Goal: Task Accomplishment & Management: Use online tool/utility

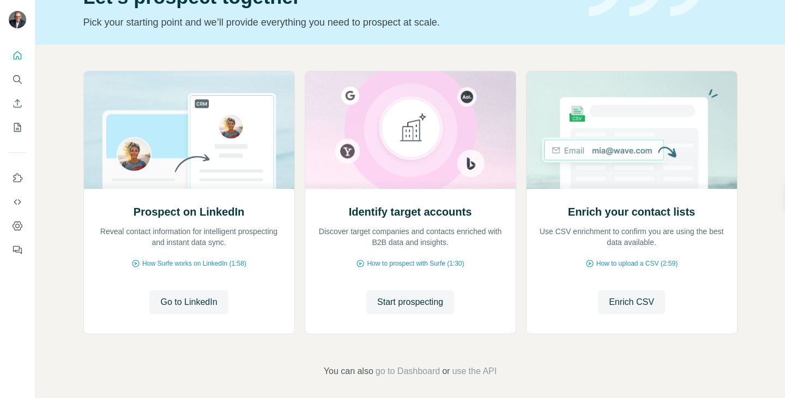
scroll to position [70, 0]
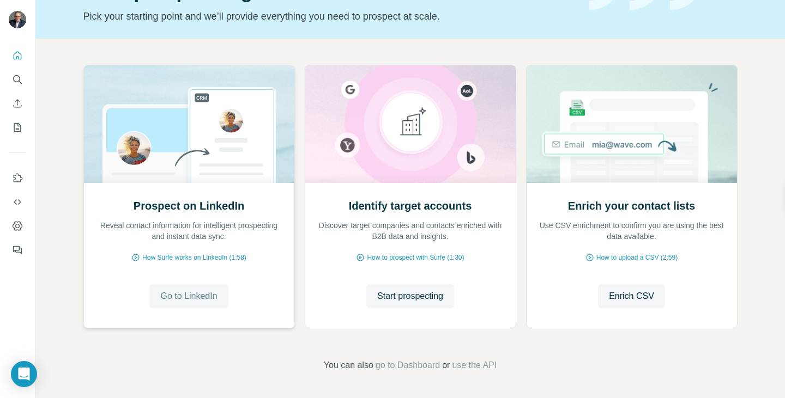
click at [176, 298] on span "Go to LinkedIn" at bounding box center [188, 296] width 57 height 13
click at [407, 294] on span "Start prospecting" at bounding box center [410, 296] width 66 height 13
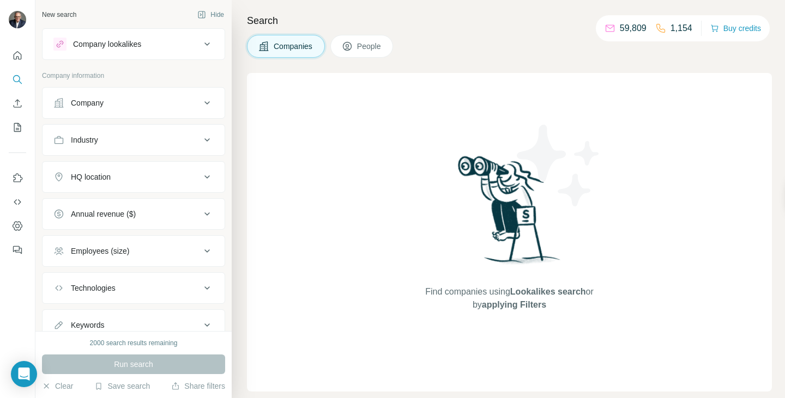
click at [201, 46] on icon at bounding box center [207, 44] width 13 height 13
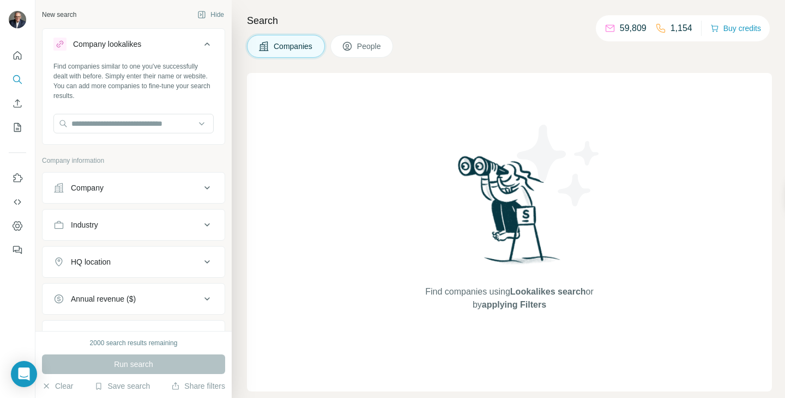
click at [201, 40] on icon at bounding box center [207, 44] width 13 height 13
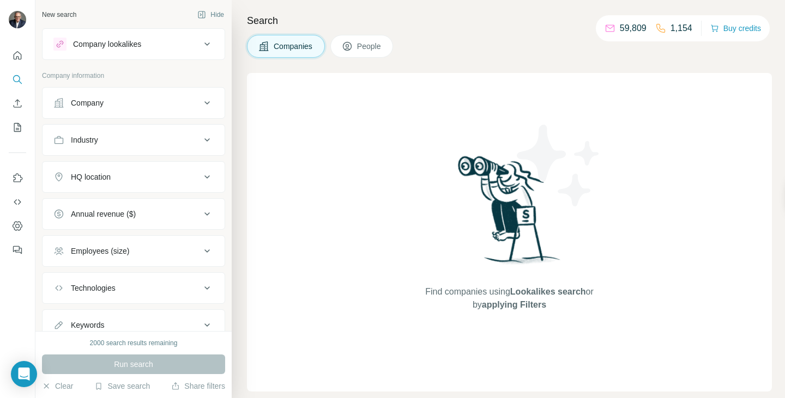
click at [201, 102] on icon at bounding box center [207, 102] width 13 height 13
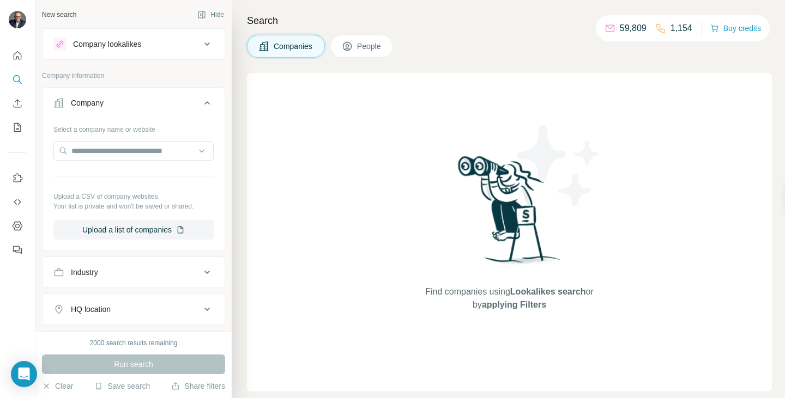
click at [204, 102] on icon at bounding box center [206, 102] width 5 height 3
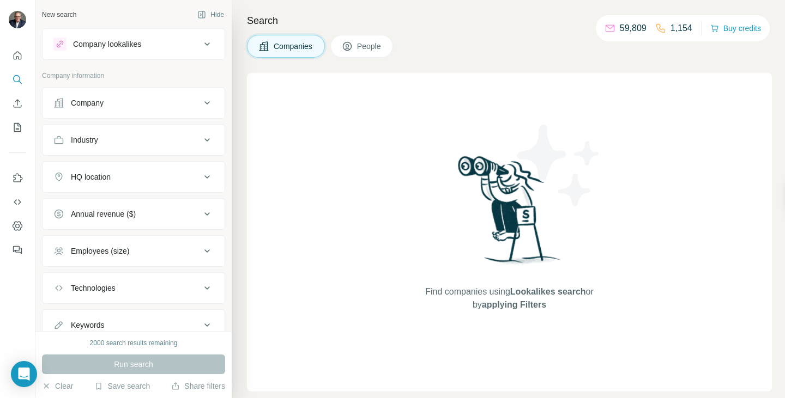
click at [204, 140] on icon at bounding box center [206, 139] width 5 height 3
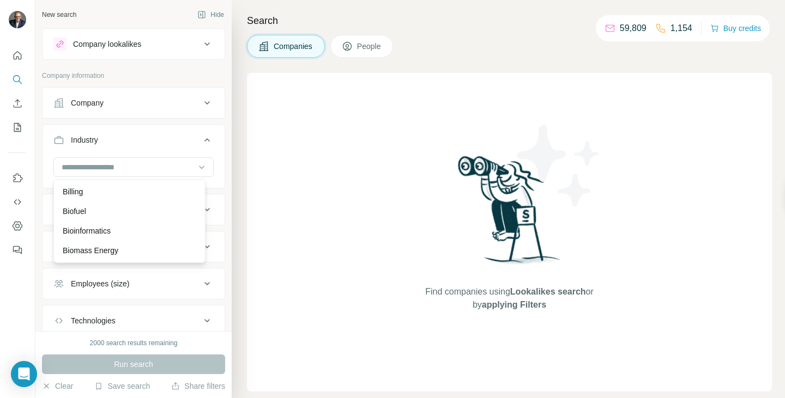
scroll to position [654, 0]
click at [162, 11] on div "New search Hide" at bounding box center [133, 15] width 183 height 16
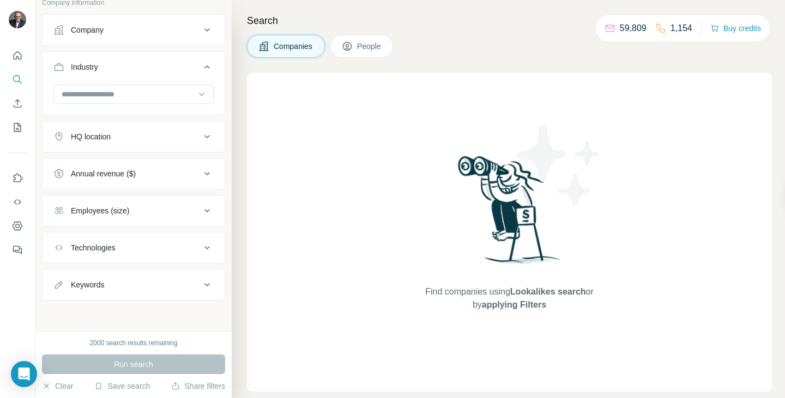
click at [201, 174] on icon at bounding box center [207, 173] width 13 height 13
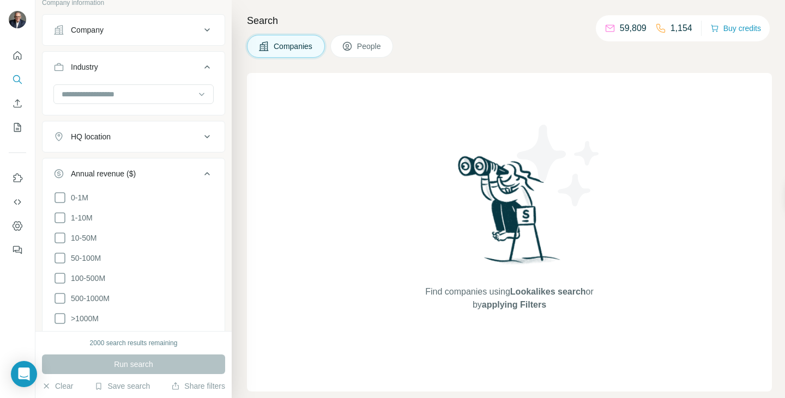
click at [201, 174] on icon at bounding box center [207, 173] width 13 height 13
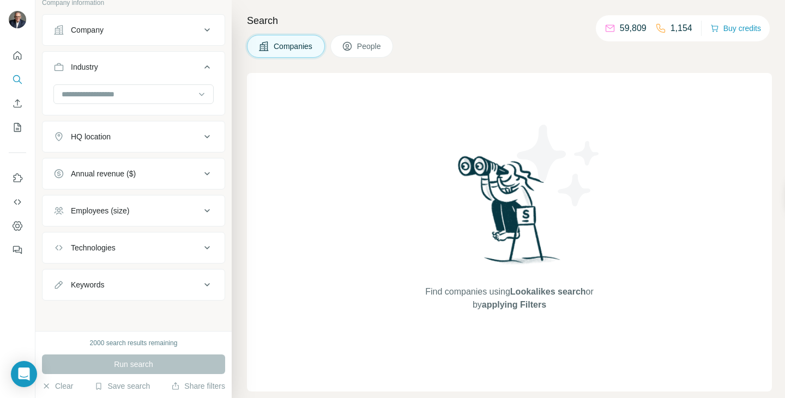
scroll to position [0, 0]
